Goal: Information Seeking & Learning: Learn about a topic

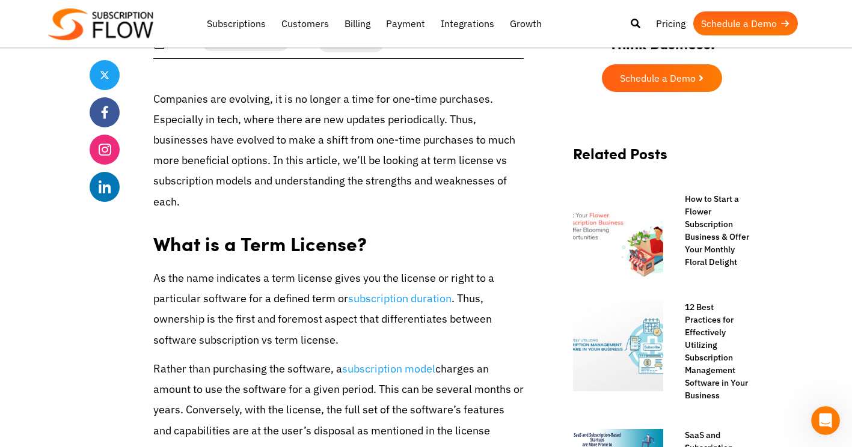
scroll to position [421, 0]
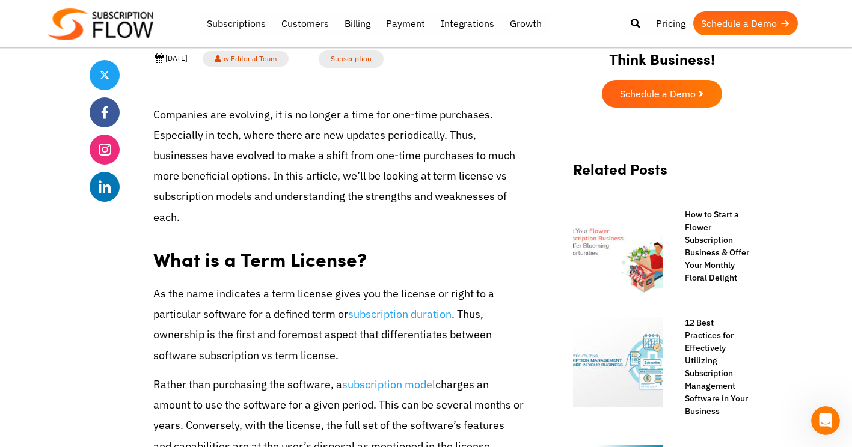
click at [380, 317] on link "subscription duration" at bounding box center [399, 314] width 103 height 14
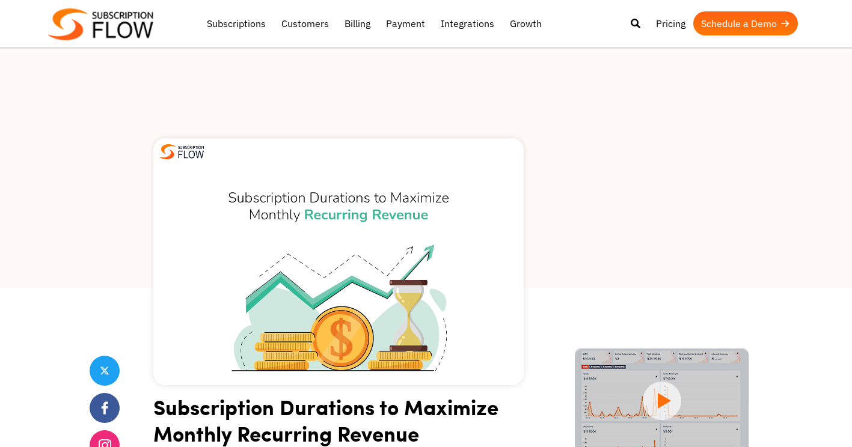
scroll to position [301, 0]
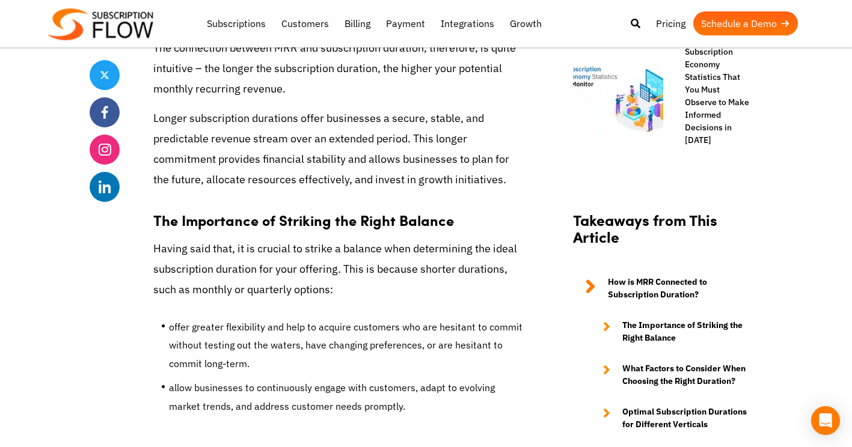
scroll to position [1082, 0]
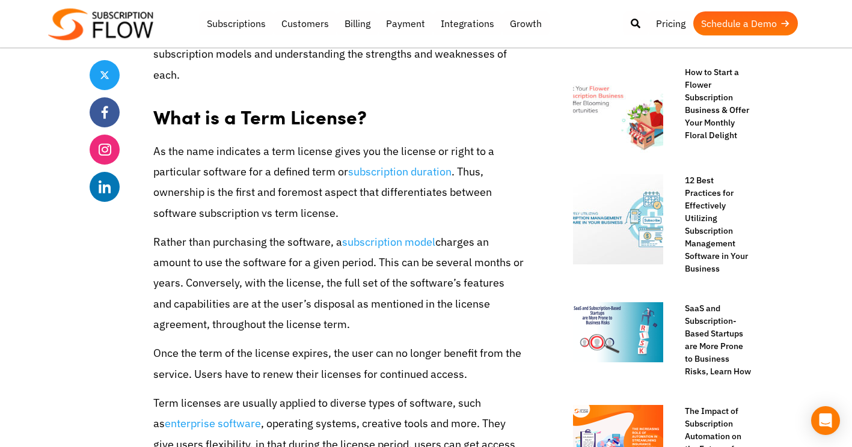
scroll to position [601, 0]
